Goal: Information Seeking & Learning: Learn about a topic

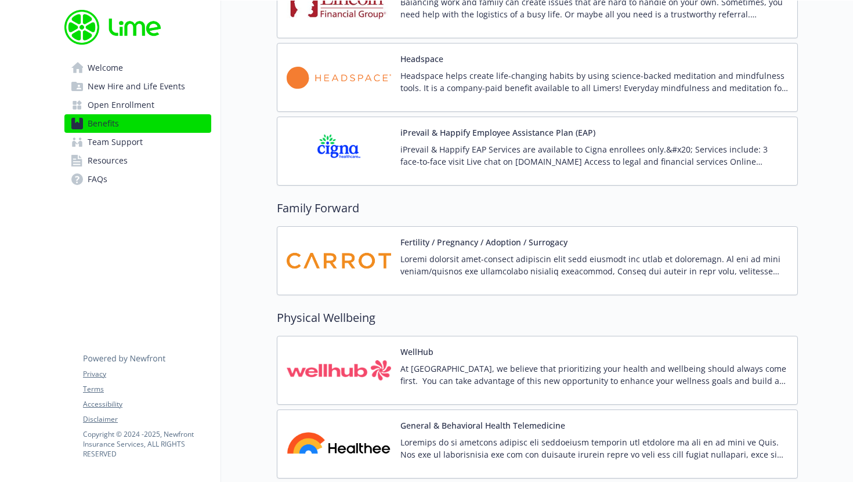
scroll to position [2137, 0]
